Goal: Task Accomplishment & Management: Use online tool/utility

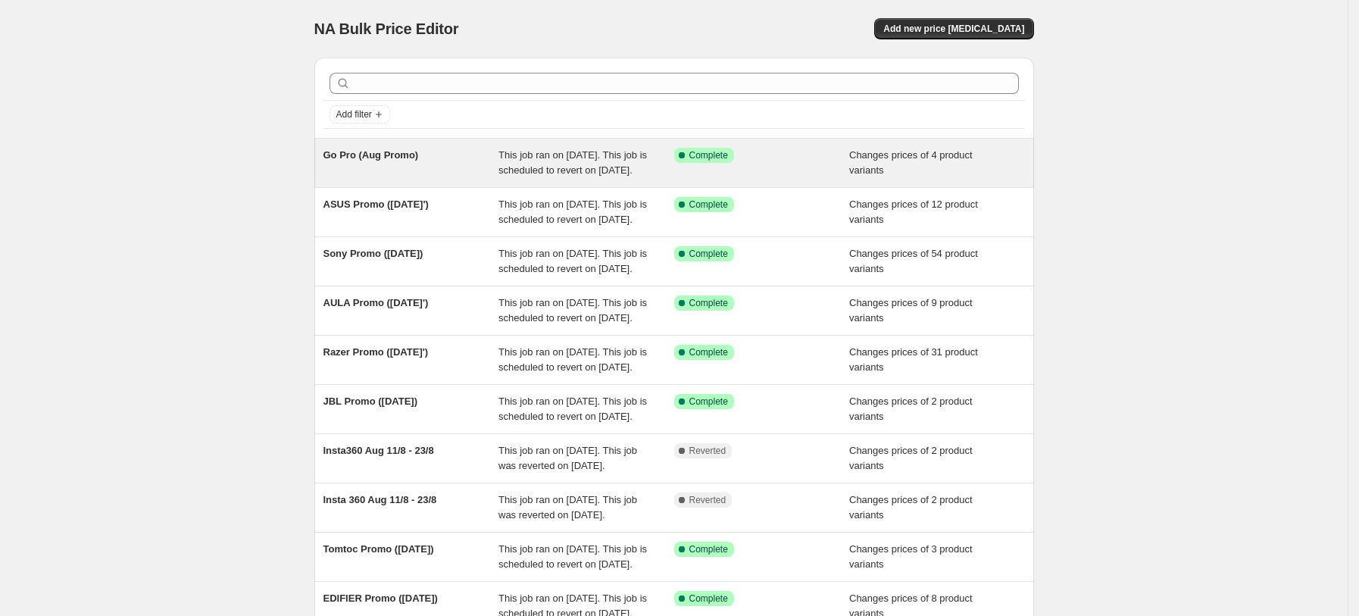
click at [807, 171] on div "Success Complete Complete" at bounding box center [762, 163] width 176 height 30
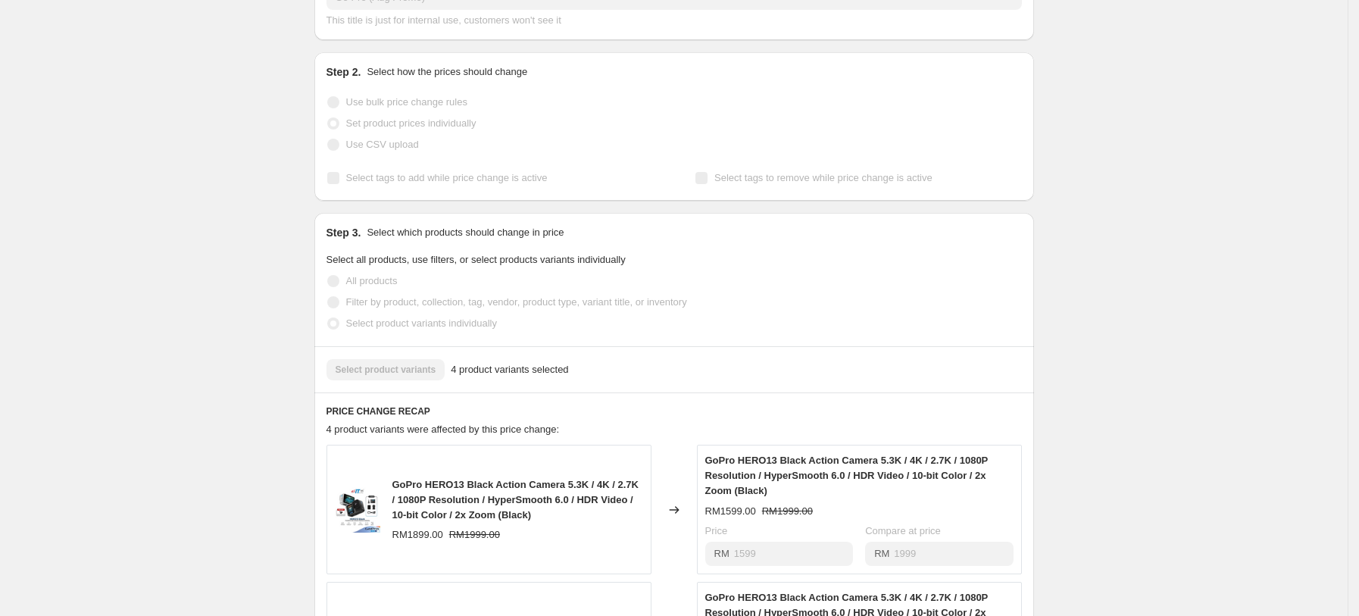
scroll to position [14, 0]
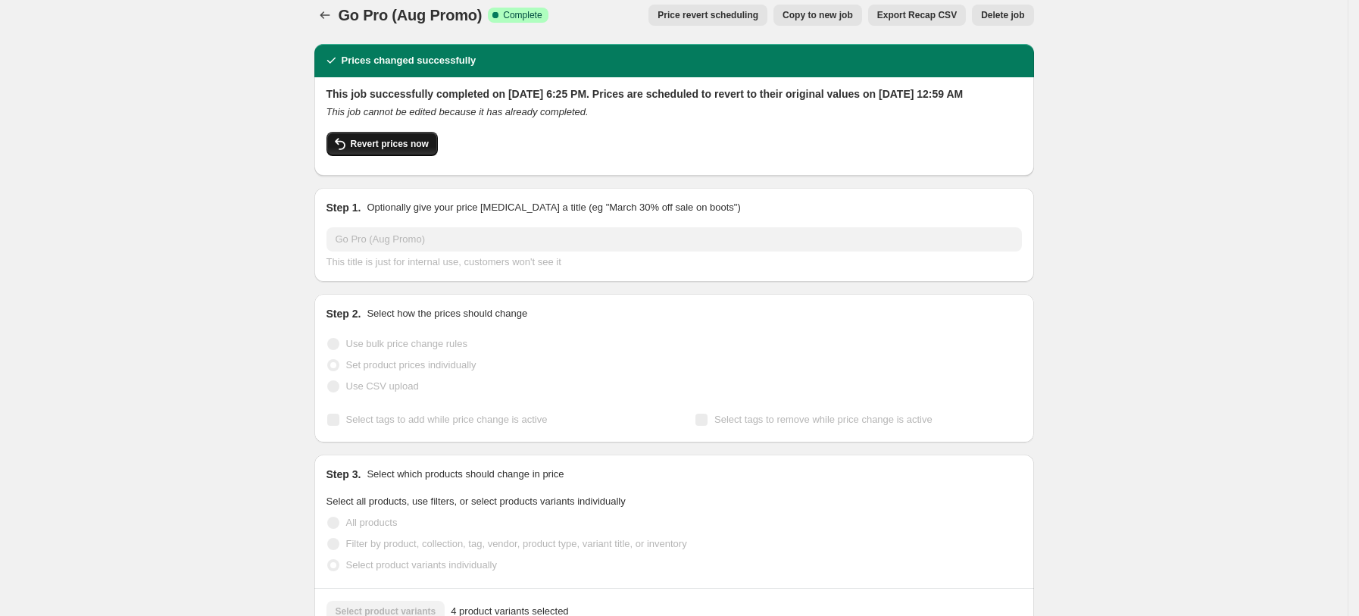
click at [403, 150] on span "Revert prices now" at bounding box center [390, 144] width 78 height 12
checkbox input "false"
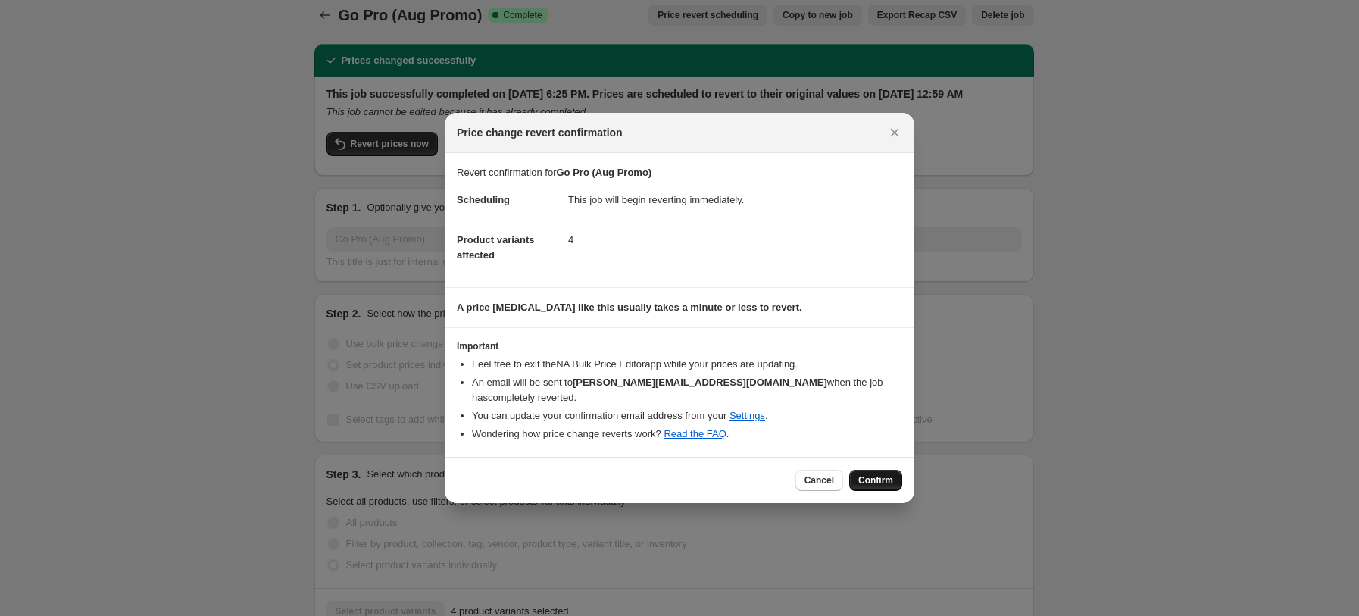
click at [864, 474] on span "Confirm" at bounding box center [875, 480] width 35 height 12
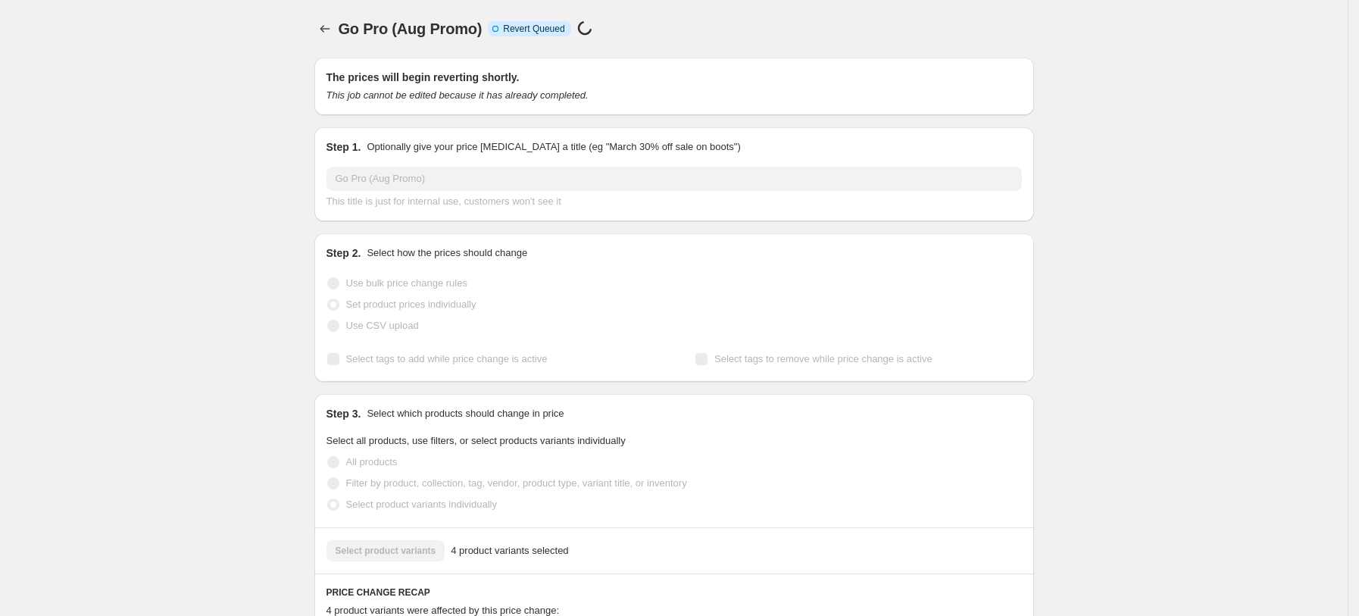
scroll to position [14, 0]
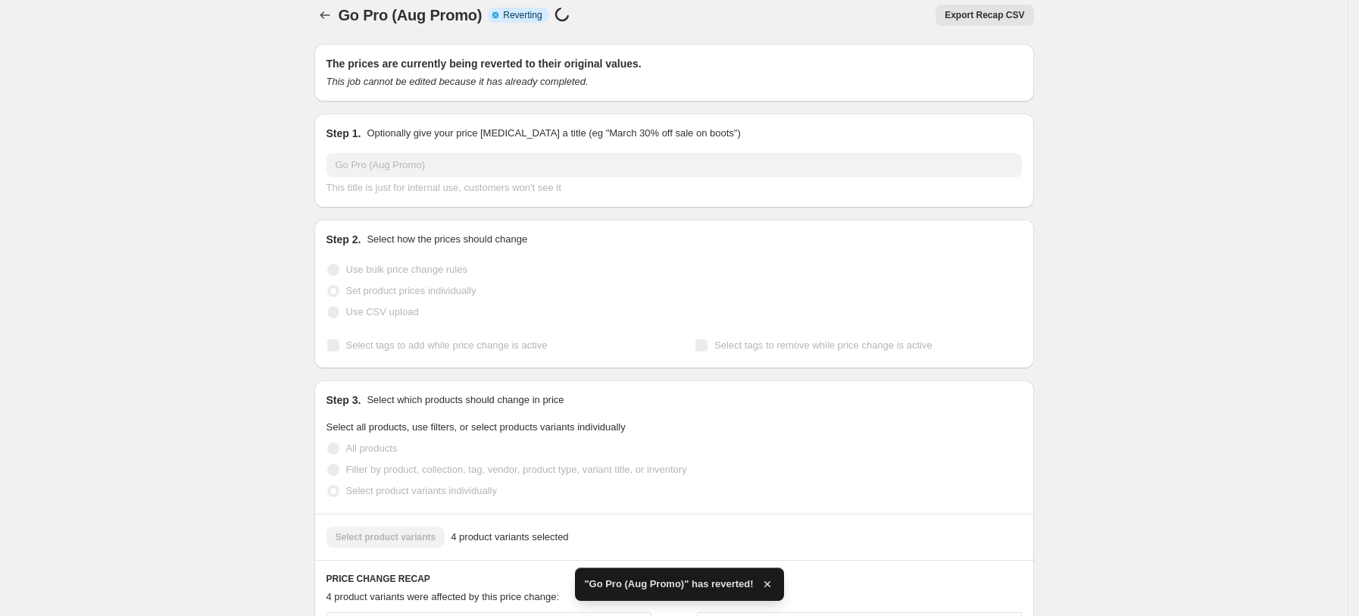
checkbox input "true"
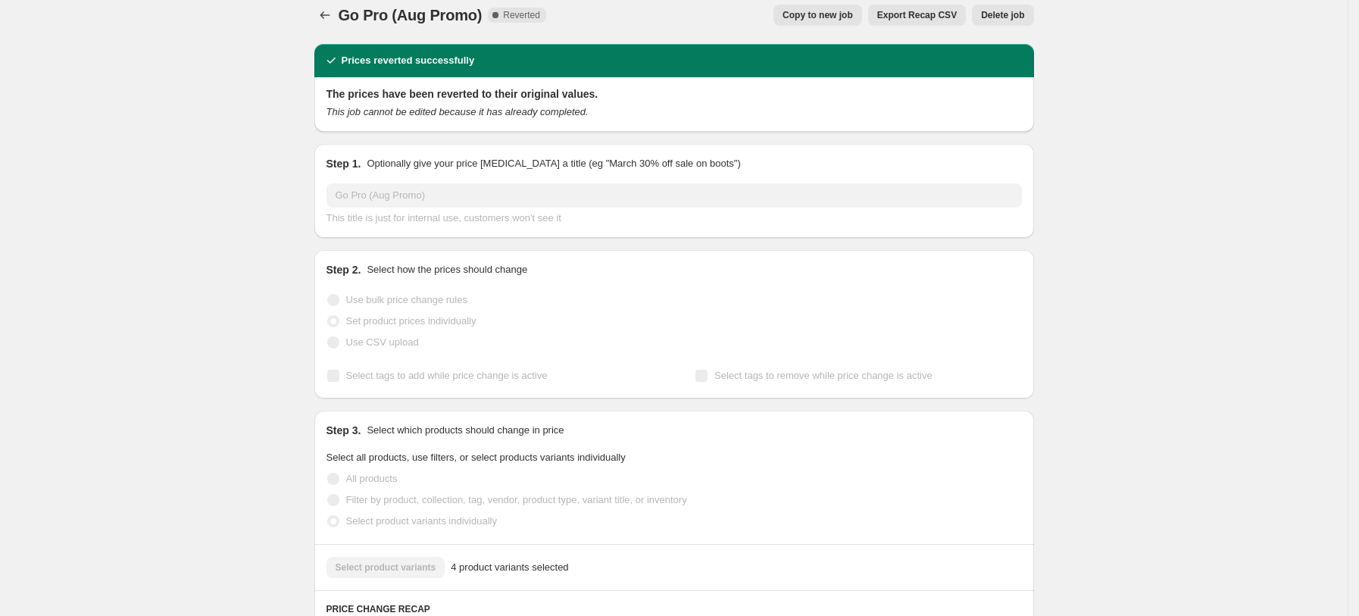
scroll to position [0, 0]
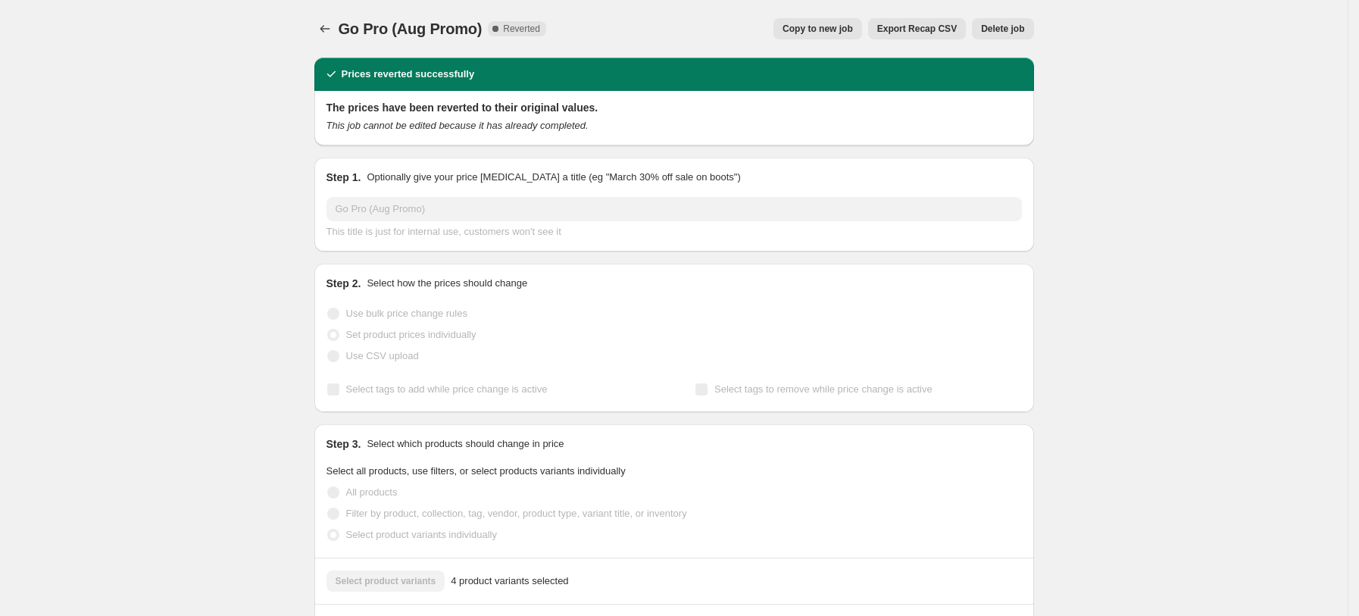
drag, startPoint x: 319, startPoint y: 16, endPoint x: 326, endPoint y: 28, distance: 13.9
click at [320, 17] on div "Go Pro (Aug Promo). This page is ready Go Pro (Aug Promo) Complete Reverted Cop…" at bounding box center [674, 29] width 720 height 58
click at [326, 28] on icon "Price change jobs" at bounding box center [325, 29] width 10 height 8
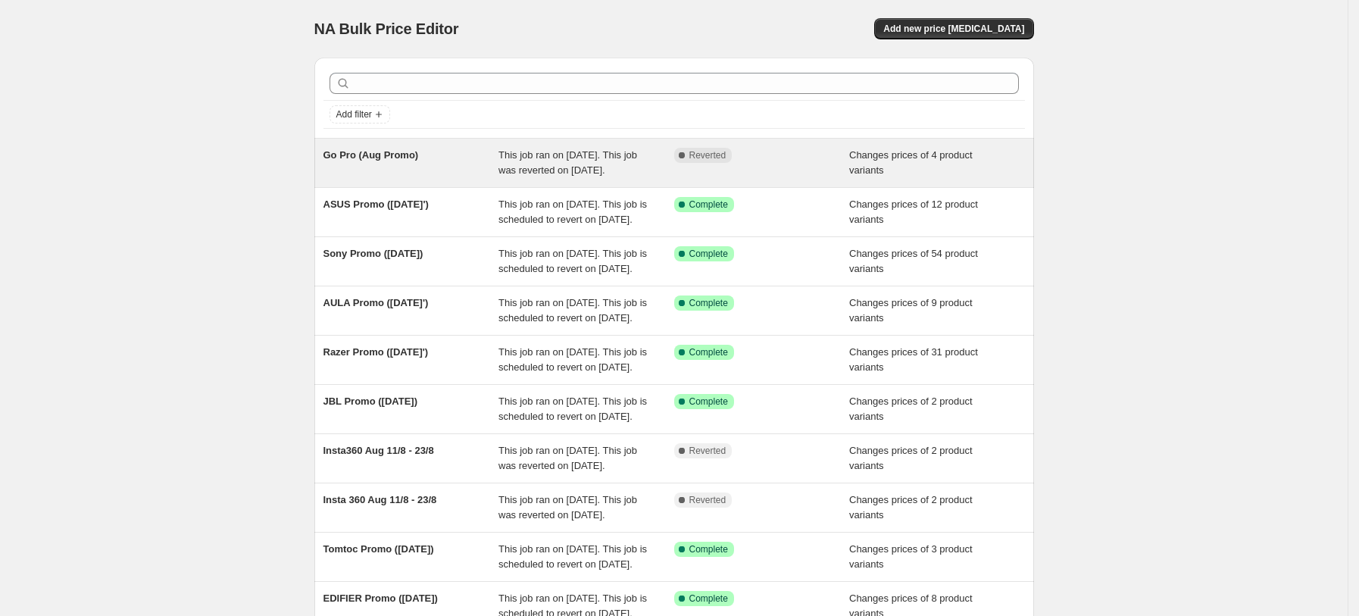
click at [407, 156] on span "Go Pro (Aug Promo)" at bounding box center [370, 154] width 95 height 11
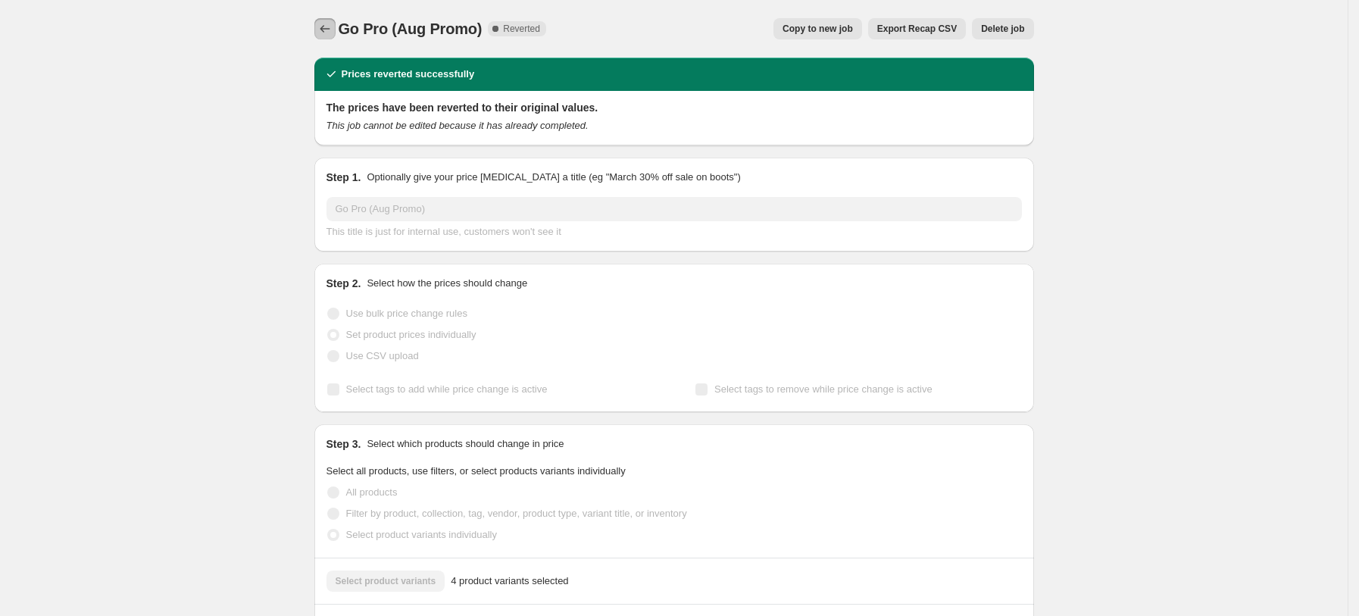
click at [325, 31] on icon "Price change jobs" at bounding box center [324, 28] width 15 height 15
